Goal: Information Seeking & Learning: Learn about a topic

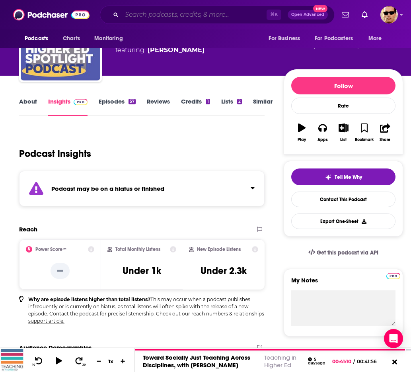
click at [173, 11] on input "Search podcasts, credits, & more..." at bounding box center [194, 14] width 145 height 13
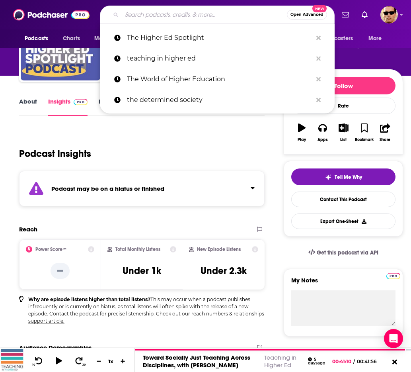
scroll to position [55, 0]
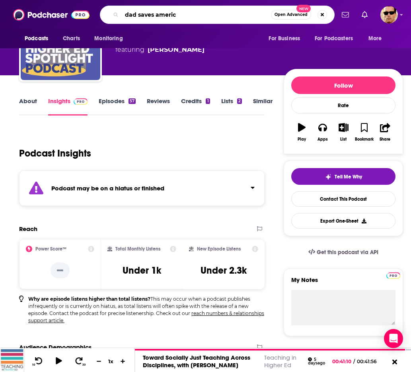
type input "dad saves america"
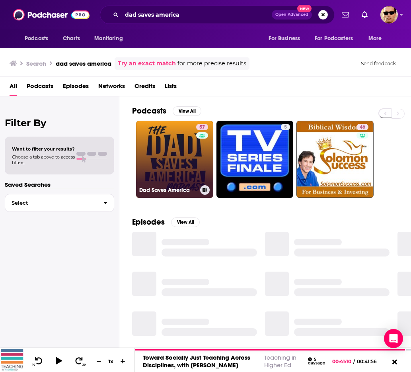
click at [176, 171] on link "57 Dad Saves America" at bounding box center [174, 159] width 77 height 77
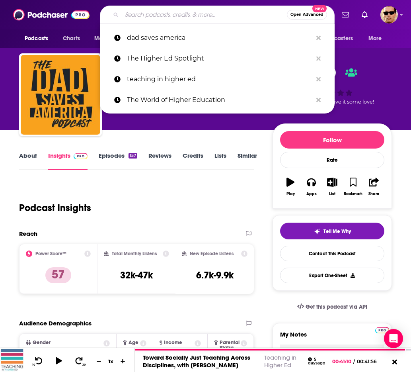
click at [158, 12] on input "Search podcasts, credits, & more..." at bounding box center [204, 14] width 165 height 13
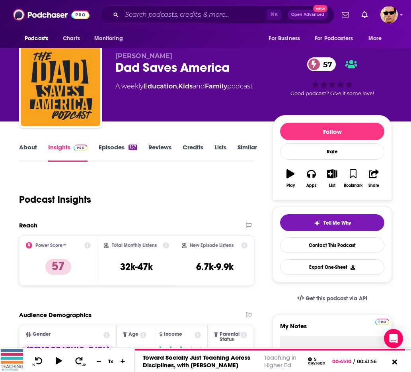
scroll to position [7, 0]
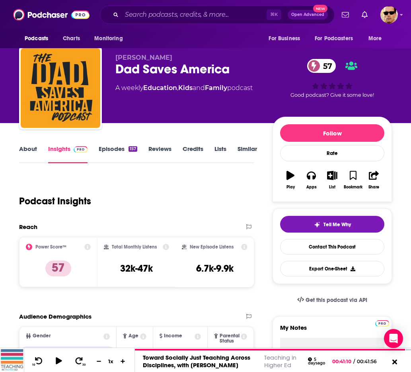
click at [109, 149] on link "Episodes 157" at bounding box center [118, 154] width 39 height 18
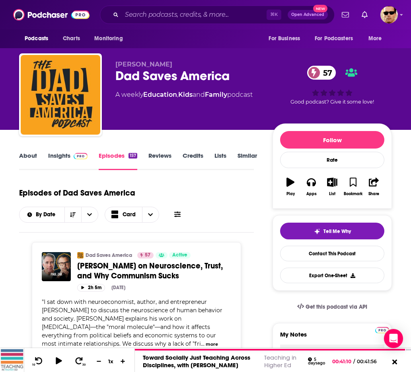
click at [68, 158] on link "Insights" at bounding box center [67, 161] width 39 height 18
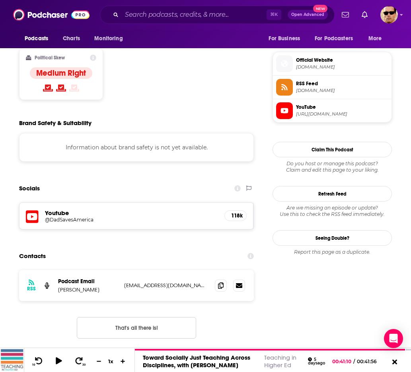
scroll to position [624, 0]
